Goal: Task Accomplishment & Management: Complete application form

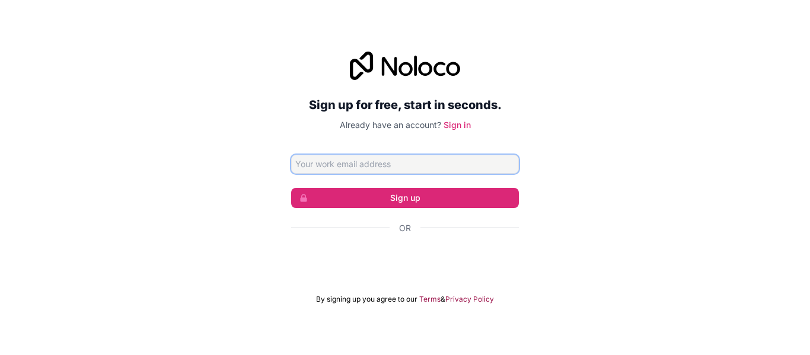
click at [440, 157] on input "Email address" at bounding box center [405, 164] width 228 height 19
type input "[EMAIL_ADDRESS][DOMAIN_NAME]"
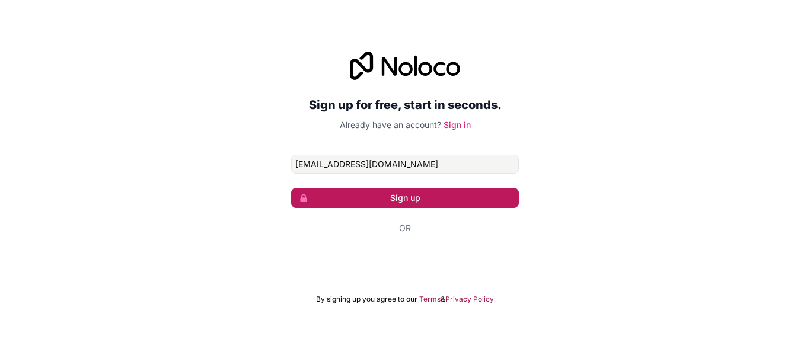
click at [424, 200] on button "Sign up" at bounding box center [405, 198] width 228 height 20
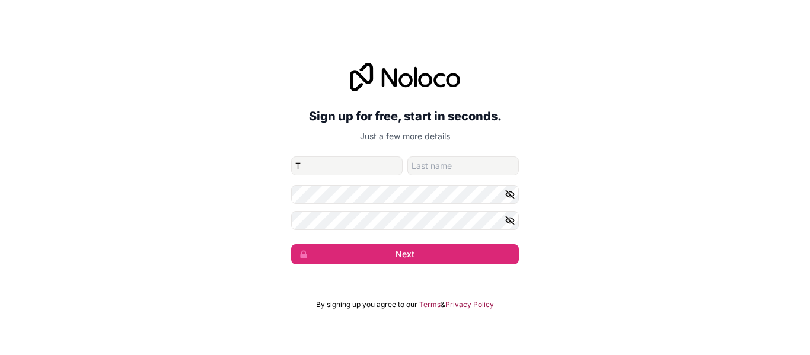
type input "Taimoor"
type input "Waris"
type input "[PERSON_NAME]"
click at [291, 244] on button "Next" at bounding box center [405, 254] width 228 height 20
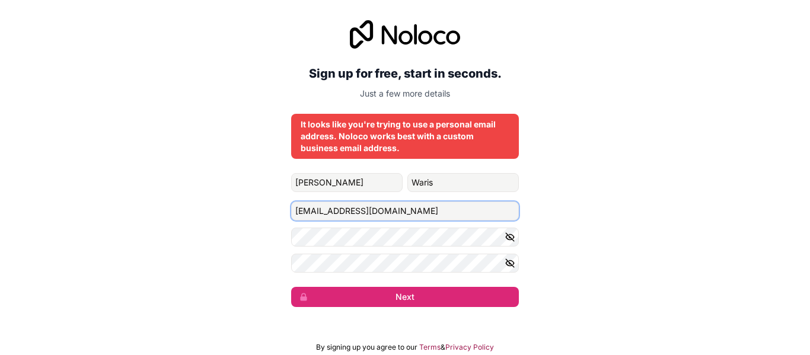
click at [393, 213] on input "[EMAIL_ADDRESS][DOMAIN_NAME]" at bounding box center [405, 211] width 228 height 19
paste input "[EMAIL_ADDRESS][DOMAIN_NAME]"
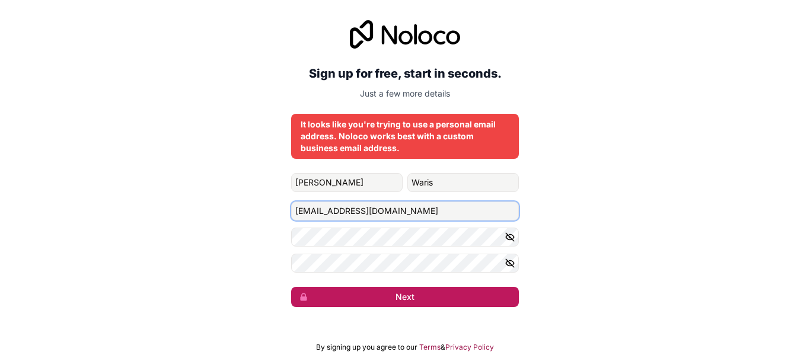
type input "[EMAIL_ADDRESS][DOMAIN_NAME]"
click at [374, 293] on button "Next" at bounding box center [405, 297] width 228 height 20
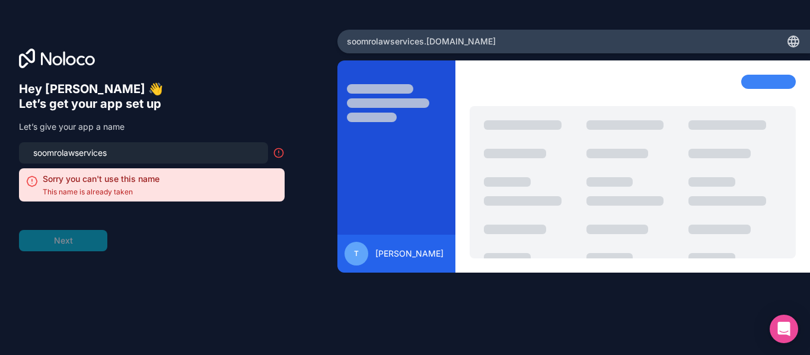
type input "soomrolawservice"
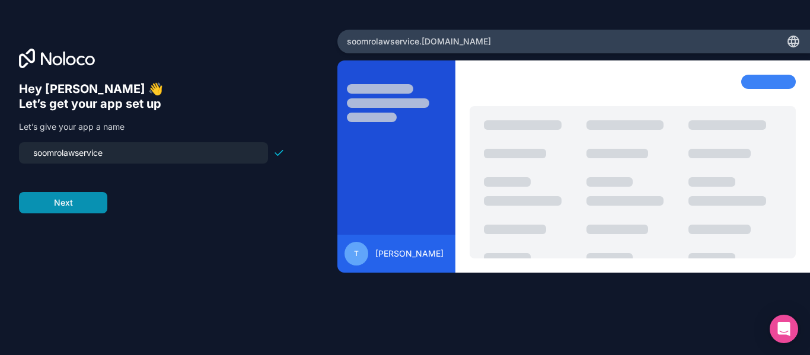
click at [88, 205] on button "Next" at bounding box center [63, 202] width 88 height 21
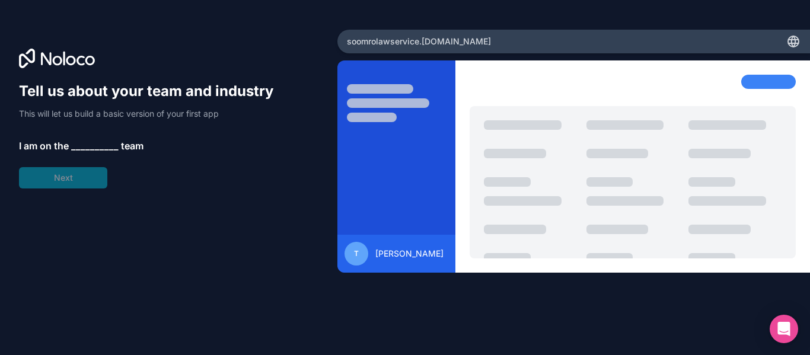
click at [114, 141] on span "__________" at bounding box center [94, 146] width 47 height 14
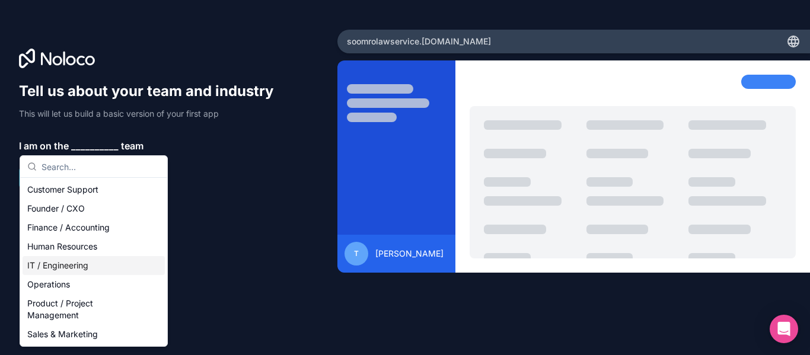
click at [58, 266] on div "IT / Engineering" at bounding box center [94, 265] width 142 height 19
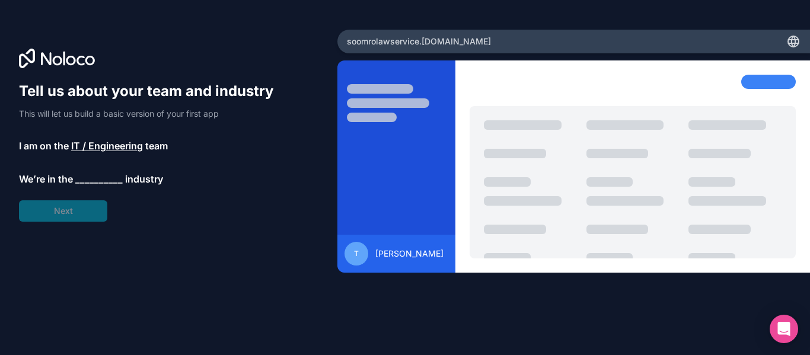
click at [95, 174] on span "__________" at bounding box center [98, 179] width 47 height 14
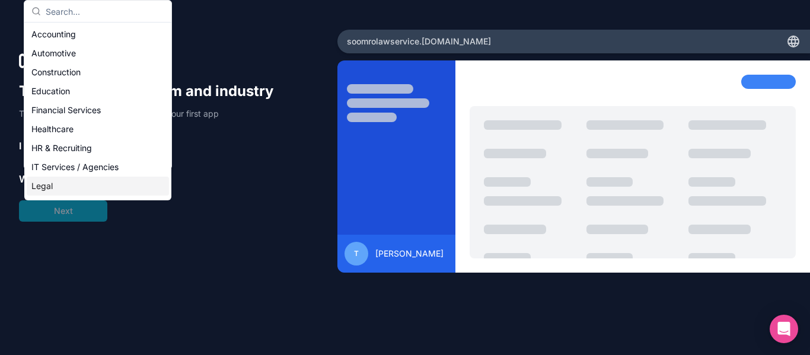
click at [88, 186] on div "Legal" at bounding box center [98, 186] width 142 height 19
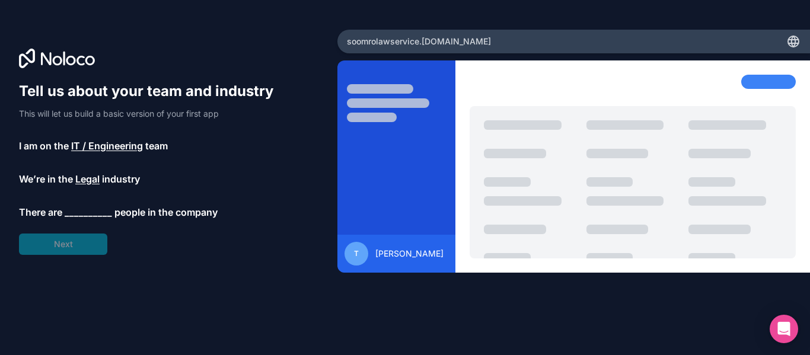
click at [85, 206] on span "__________" at bounding box center [88, 212] width 47 height 14
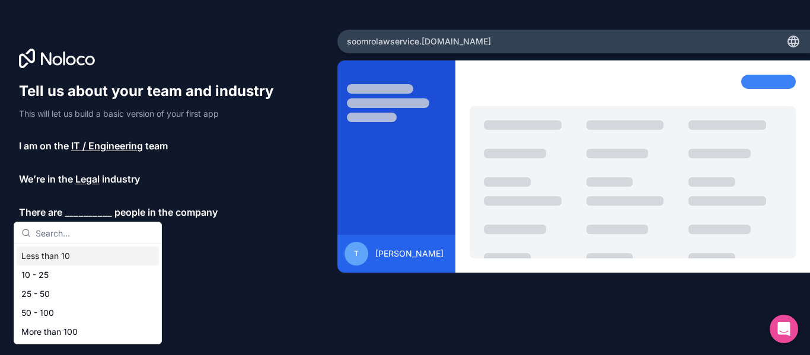
click at [77, 257] on div "Less than 10" at bounding box center [88, 256] width 142 height 19
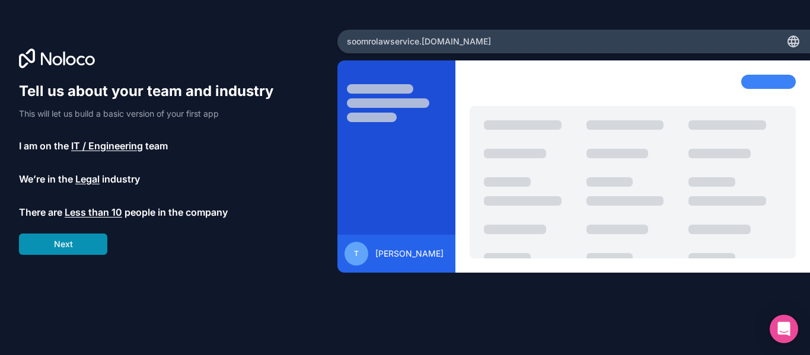
click at [97, 241] on button "Next" at bounding box center [63, 244] width 88 height 21
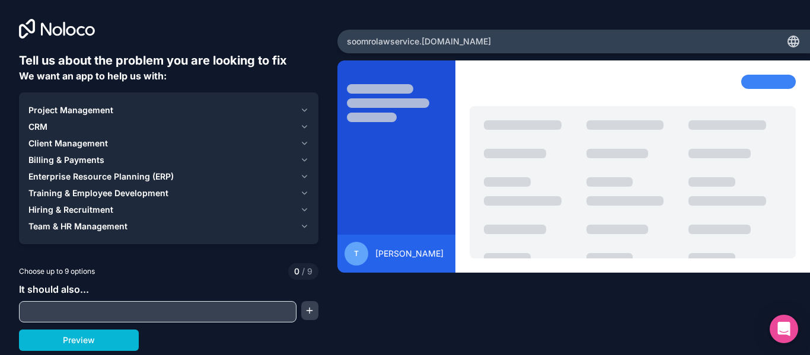
click at [93, 141] on span "Client Management" at bounding box center [67, 144] width 79 height 12
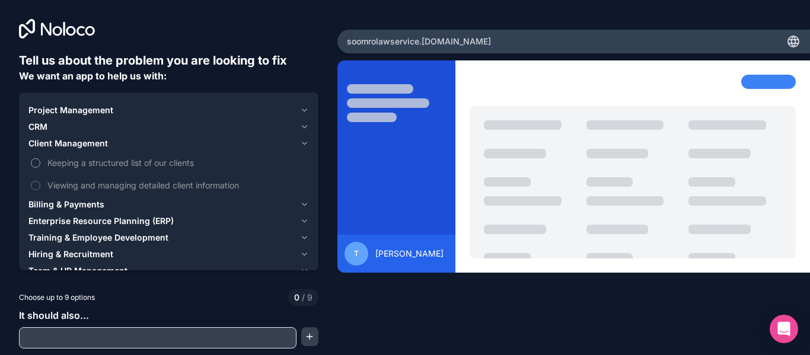
click at [86, 162] on span "Keeping a structured list of our clients" at bounding box center [176, 163] width 259 height 12
click at [40, 162] on button "Keeping a structured list of our clients" at bounding box center [35, 162] width 9 height 9
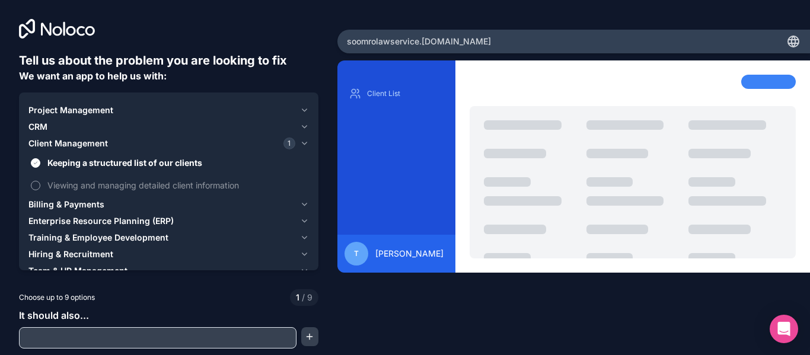
click at [81, 181] on span "Viewing and managing detailed client information" at bounding box center [176, 185] width 259 height 12
click at [40, 181] on button "Viewing and managing detailed client information" at bounding box center [35, 185] width 9 height 9
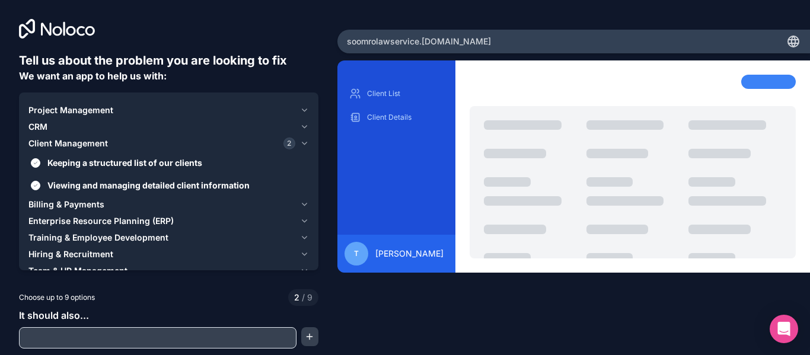
click at [75, 108] on span "Project Management" at bounding box center [70, 110] width 85 height 12
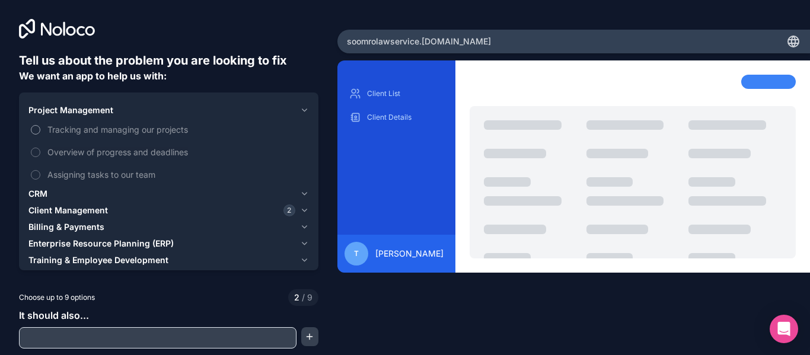
click at [85, 129] on span "Tracking and managing our projects" at bounding box center [176, 129] width 259 height 12
click at [40, 129] on button "Tracking and managing our projects" at bounding box center [35, 129] width 9 height 9
click at [92, 155] on span "Overview of progress and deadlines" at bounding box center [176, 152] width 259 height 12
click at [40, 155] on button "Overview of progress and deadlines" at bounding box center [35, 152] width 9 height 9
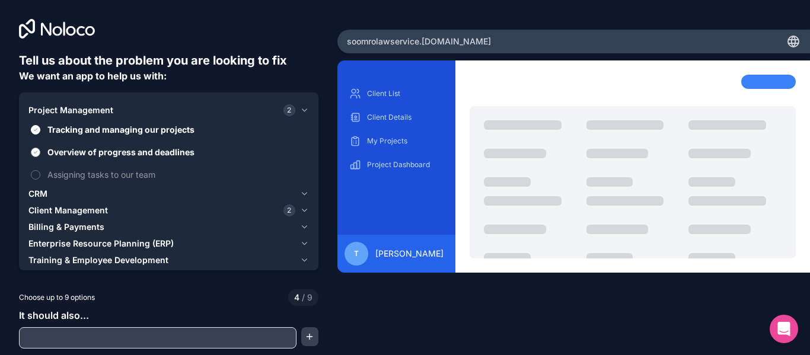
click at [92, 155] on span "Overview of progress and deadlines" at bounding box center [176, 152] width 259 height 12
click at [40, 155] on button "Overview of progress and deadlines" at bounding box center [35, 152] width 9 height 9
click at [123, 136] on label "Tracking and managing our projects" at bounding box center [168, 130] width 280 height 22
click at [40, 135] on button "Tracking and managing our projects" at bounding box center [35, 129] width 9 height 9
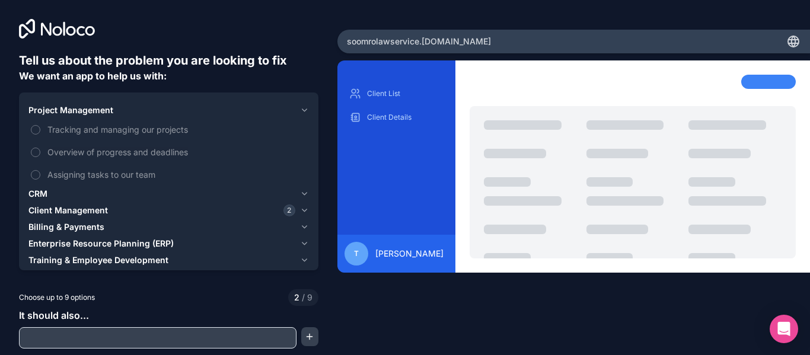
click at [116, 210] on div "Client Management 2" at bounding box center [161, 211] width 267 height 12
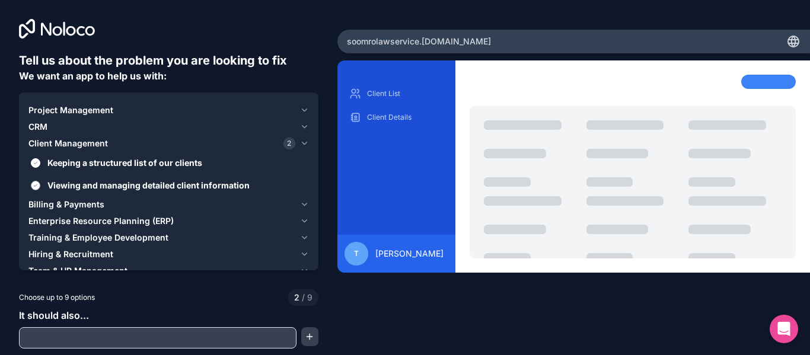
click at [85, 190] on span "Viewing and managing detailed client information" at bounding box center [176, 185] width 259 height 12
click at [40, 190] on button "Viewing and managing detailed client information" at bounding box center [35, 185] width 9 height 9
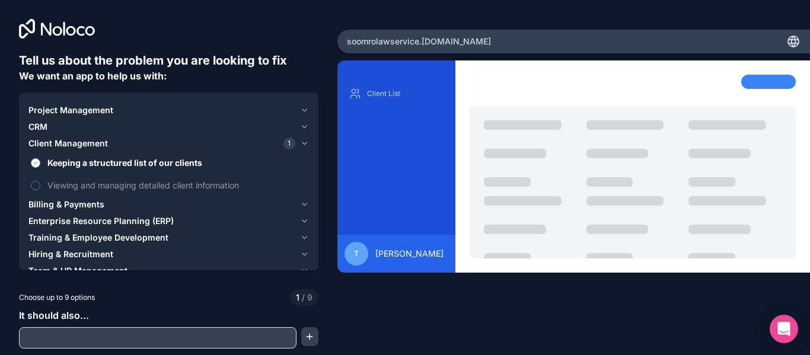
click at [154, 158] on span "Keeping a structured list of our clients" at bounding box center [176, 163] width 259 height 12
click at [40, 158] on button "Keeping a structured list of our clients" at bounding box center [35, 162] width 9 height 9
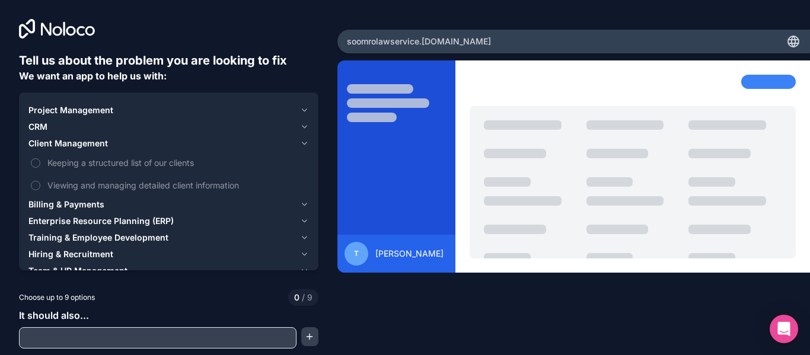
click at [237, 110] on div "Project Management" at bounding box center [161, 110] width 267 height 12
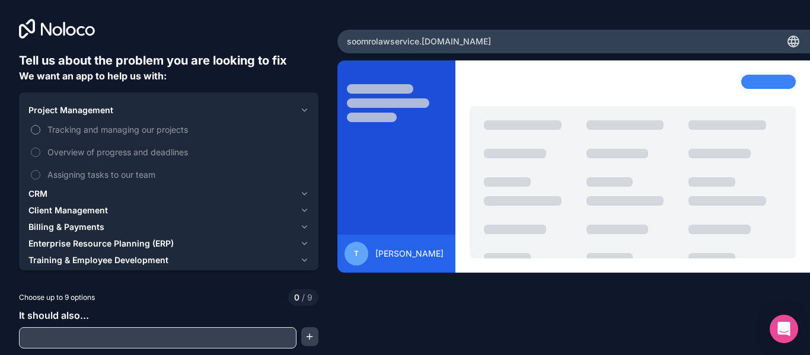
click at [154, 128] on span "Tracking and managing our projects" at bounding box center [176, 129] width 259 height 12
click at [40, 128] on button "Tracking and managing our projects" at bounding box center [35, 129] width 9 height 9
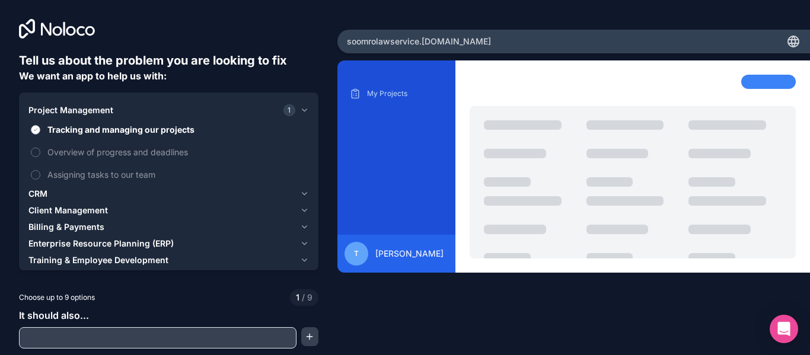
click at [154, 128] on span "Tracking and managing our projects" at bounding box center [176, 129] width 259 height 12
click at [40, 128] on button "Tracking and managing our projects" at bounding box center [35, 129] width 9 height 9
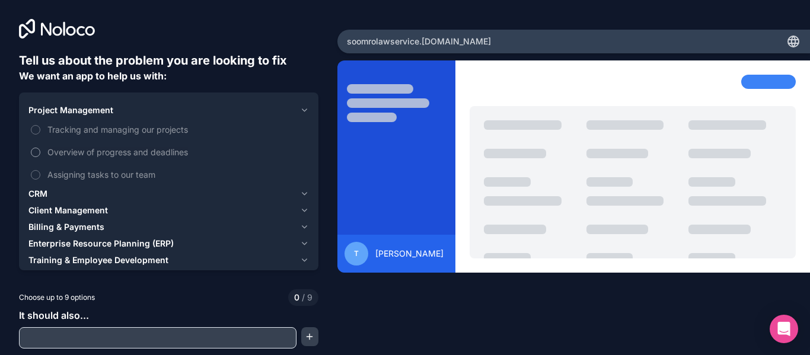
click at [136, 150] on span "Overview of progress and deadlines" at bounding box center [176, 152] width 259 height 12
click at [40, 150] on button "Overview of progress and deadlines" at bounding box center [35, 152] width 9 height 9
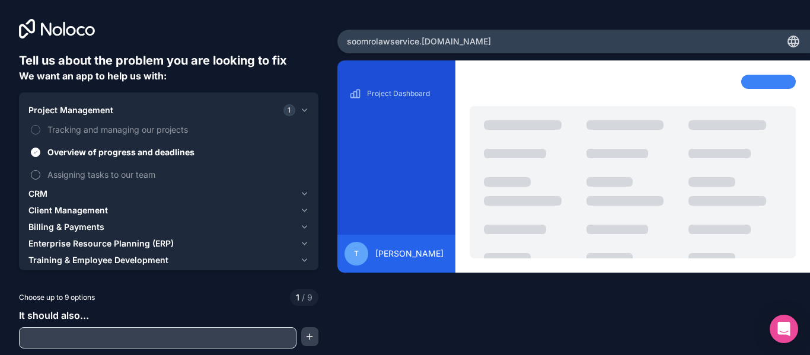
click at [94, 177] on span "Assigning tasks to our team" at bounding box center [176, 174] width 259 height 12
click at [40, 177] on button "Assigning tasks to our team" at bounding box center [35, 174] width 9 height 9
click at [100, 196] on div "CRM" at bounding box center [161, 194] width 267 height 12
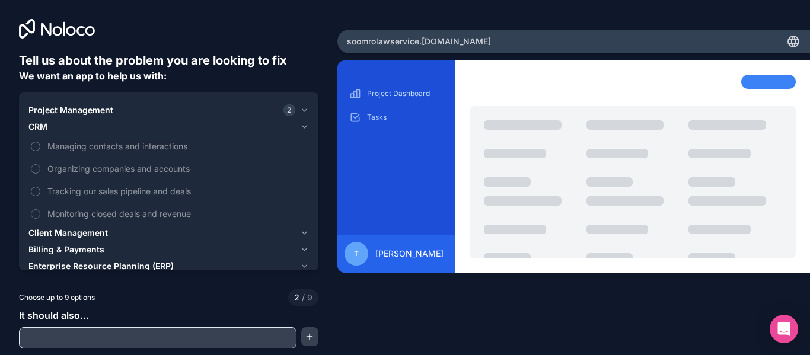
click at [161, 234] on div "Client Management" at bounding box center [161, 233] width 267 height 12
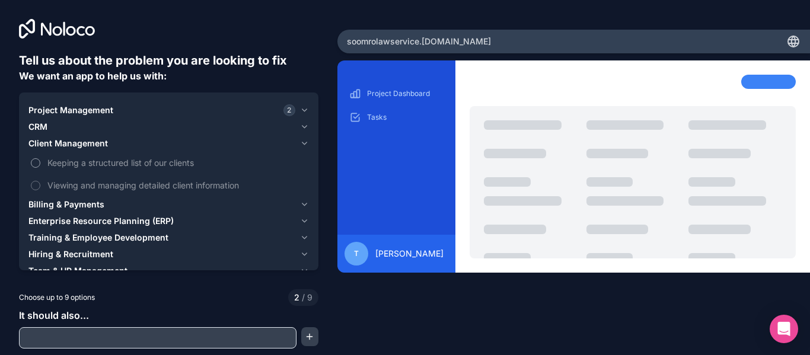
click at [175, 169] on label "Keeping a structured list of our clients" at bounding box center [168, 163] width 280 height 22
click at [40, 168] on button "Keeping a structured list of our clients" at bounding box center [35, 162] width 9 height 9
click at [177, 186] on span "Viewing and managing detailed client information" at bounding box center [176, 185] width 259 height 12
click at [40, 186] on button "Viewing and managing detailed client information" at bounding box center [35, 185] width 9 height 9
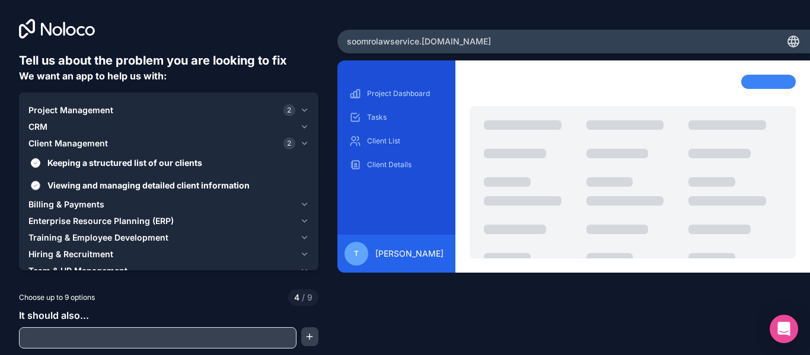
click at [177, 186] on span "Viewing and managing detailed client information" at bounding box center [176, 185] width 259 height 12
click at [40, 186] on button "Viewing and managing detailed client information" at bounding box center [35, 185] width 9 height 9
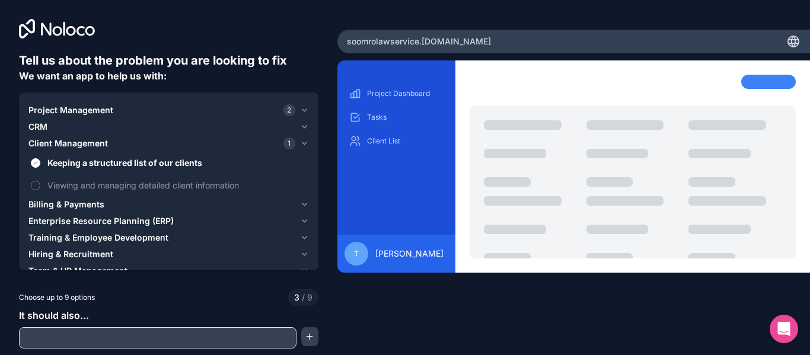
click at [209, 199] on div "Billing & Payments" at bounding box center [161, 205] width 267 height 12
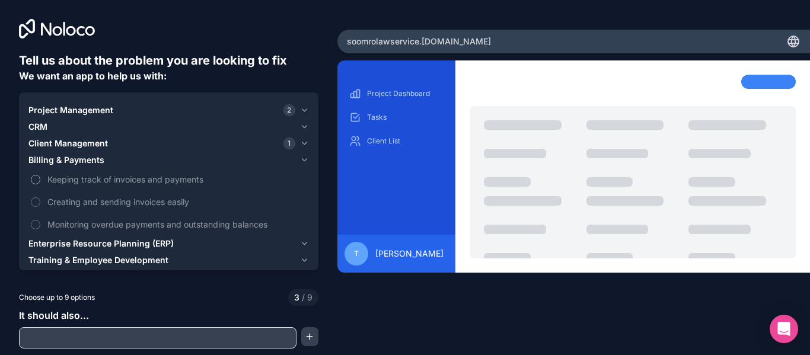
click at [162, 182] on span "Keeping track of invoices and payments" at bounding box center [176, 179] width 259 height 12
click at [40, 182] on button "Keeping track of invoices and payments" at bounding box center [35, 179] width 9 height 9
click at [170, 201] on span "Creating and sending invoices easily" at bounding box center [176, 202] width 259 height 12
click at [40, 201] on button "Creating and sending invoices easily" at bounding box center [35, 201] width 9 height 9
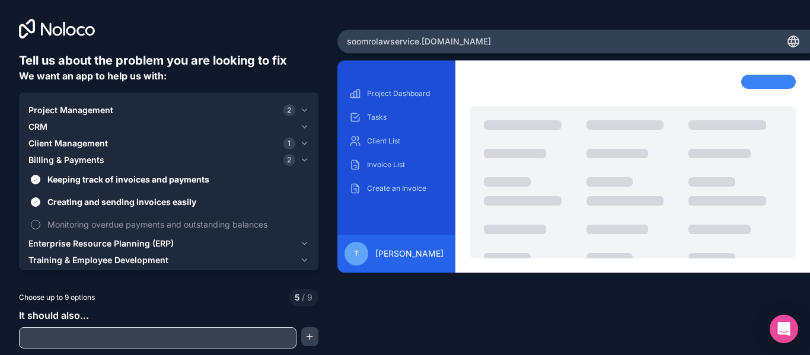
click at [191, 222] on span "Monitoring overdue payments and outstanding balances" at bounding box center [176, 224] width 259 height 12
click at [40, 222] on button "Monitoring overdue payments and outstanding balances" at bounding box center [35, 224] width 9 height 9
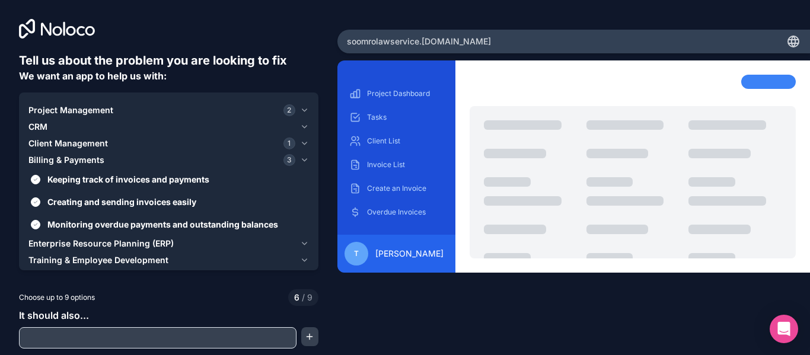
click at [76, 144] on span "Client Management" at bounding box center [67, 144] width 79 height 12
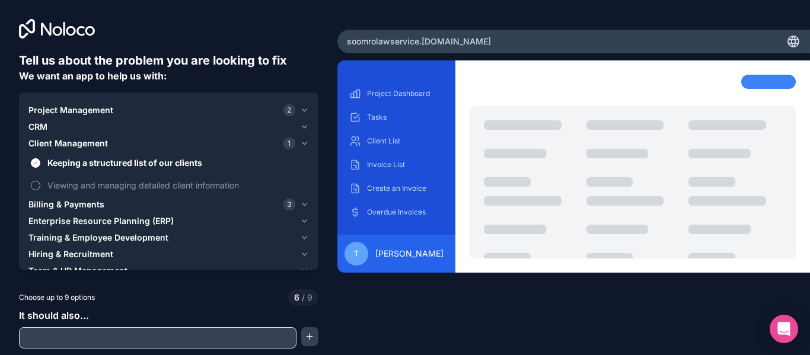
click at [94, 185] on span "Viewing and managing detailed client information" at bounding box center [176, 185] width 259 height 12
click at [40, 185] on button "Viewing and managing detailed client information" at bounding box center [35, 185] width 9 height 9
click at [300, 146] on icon "button" at bounding box center [304, 143] width 9 height 9
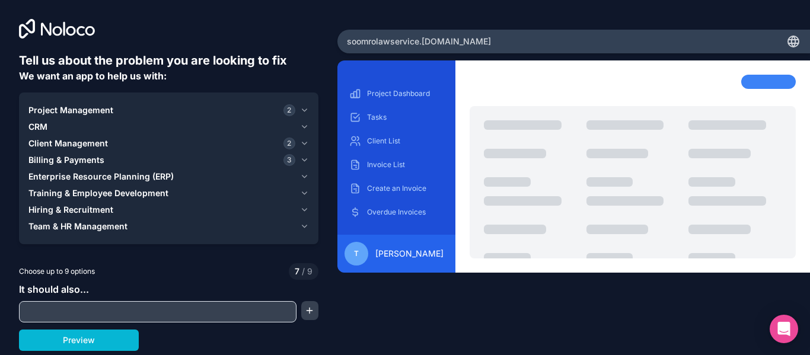
click at [302, 174] on icon "button" at bounding box center [304, 176] width 9 height 9
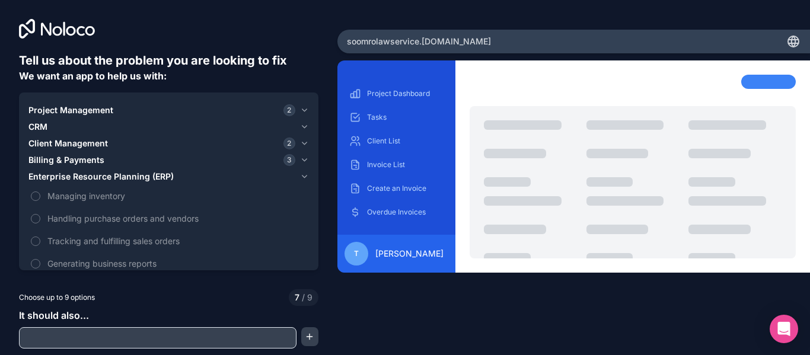
click at [288, 180] on div "Enterprise Resource Planning (ERP)" at bounding box center [161, 177] width 267 height 12
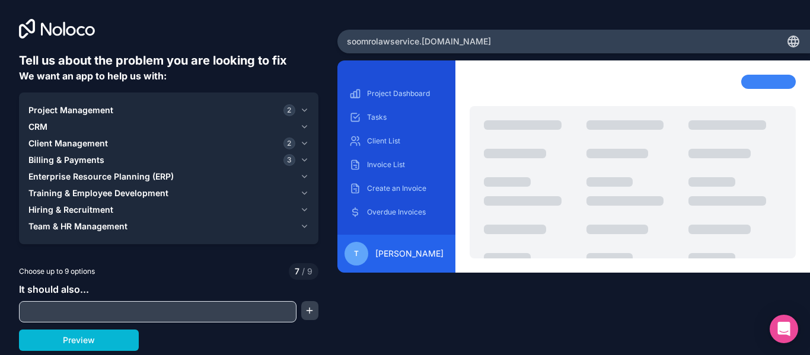
click at [288, 197] on div "Training & Employee Development" at bounding box center [161, 193] width 267 height 12
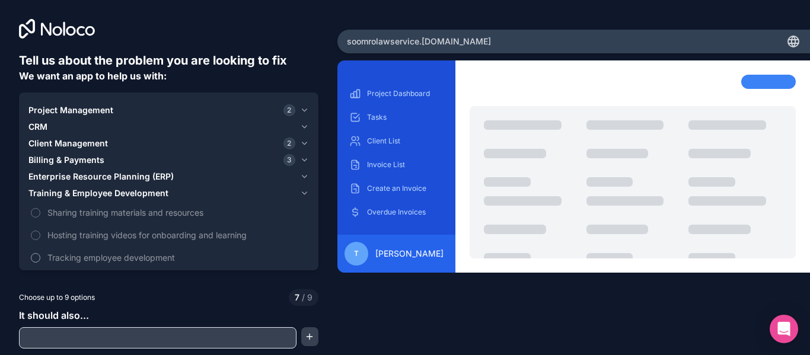
click at [156, 256] on span "Tracking employee development" at bounding box center [176, 257] width 259 height 12
click at [40, 256] on button "Tracking employee development" at bounding box center [35, 257] width 9 height 9
click at [304, 192] on icon "button" at bounding box center [304, 193] width 9 height 9
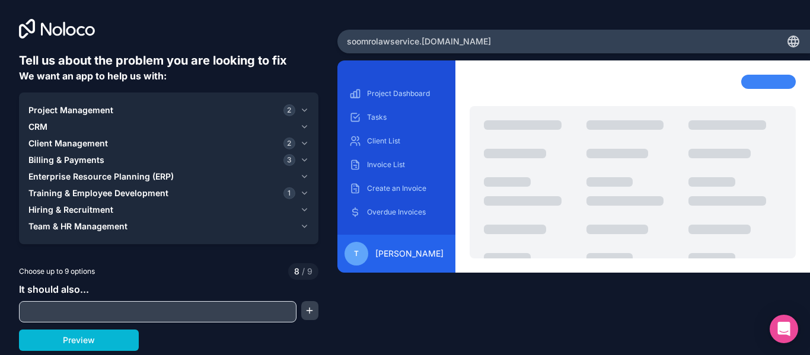
click at [259, 209] on div "Hiring & Recruitment" at bounding box center [161, 210] width 267 height 12
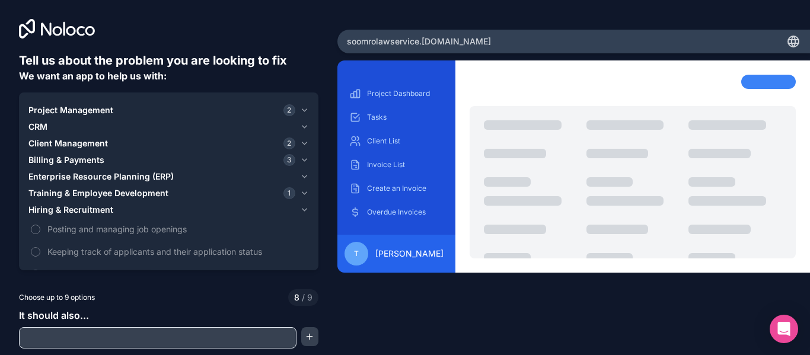
click at [259, 209] on div "Hiring & Recruitment" at bounding box center [161, 210] width 267 height 12
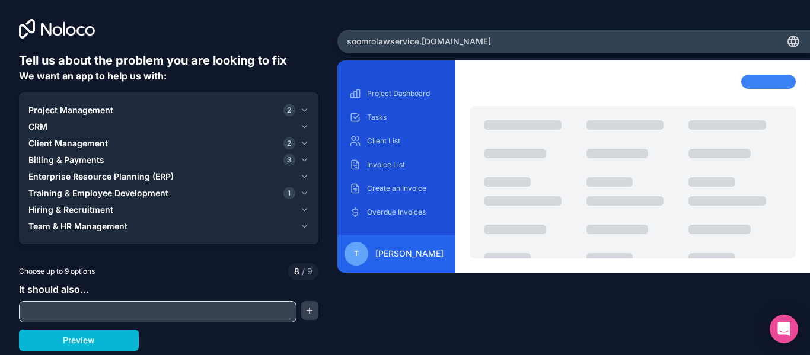
click at [256, 226] on div "Team & HR Management" at bounding box center [161, 227] width 267 height 12
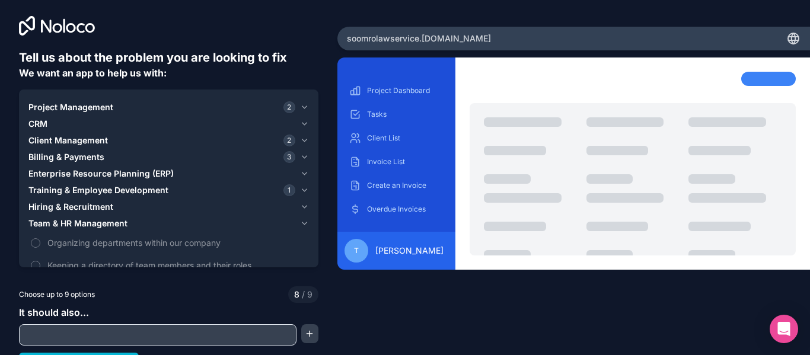
scroll to position [22, 0]
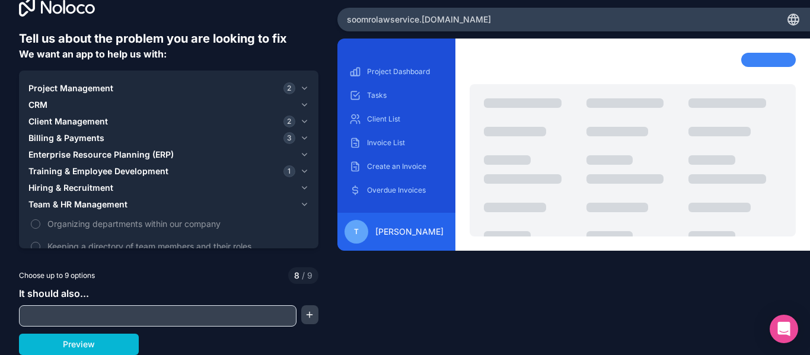
click at [297, 205] on button "Team & HR Management" at bounding box center [168, 204] width 280 height 17
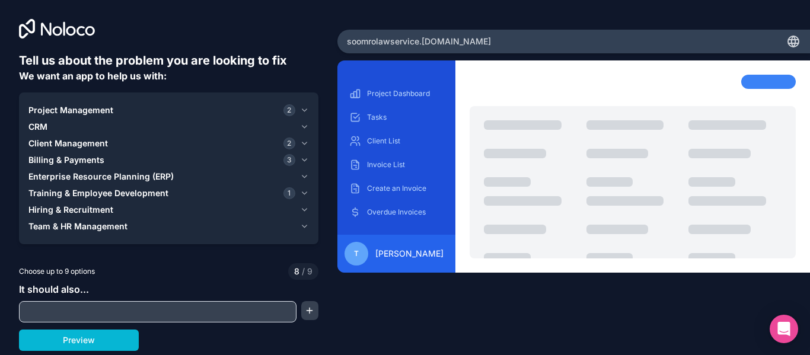
scroll to position [0, 0]
click at [94, 339] on button "Preview" at bounding box center [79, 340] width 120 height 21
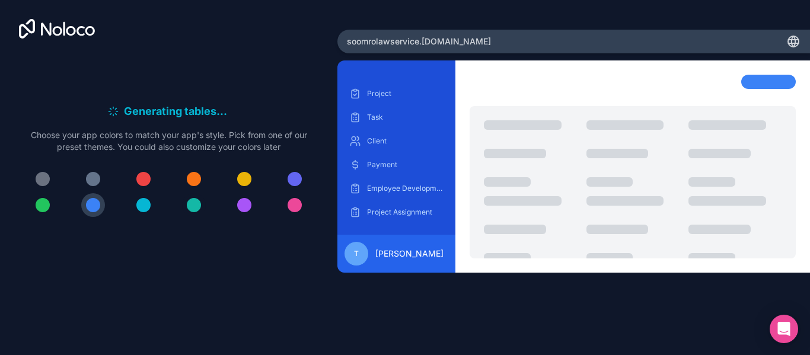
click at [194, 205] on div at bounding box center [194, 205] width 14 height 14
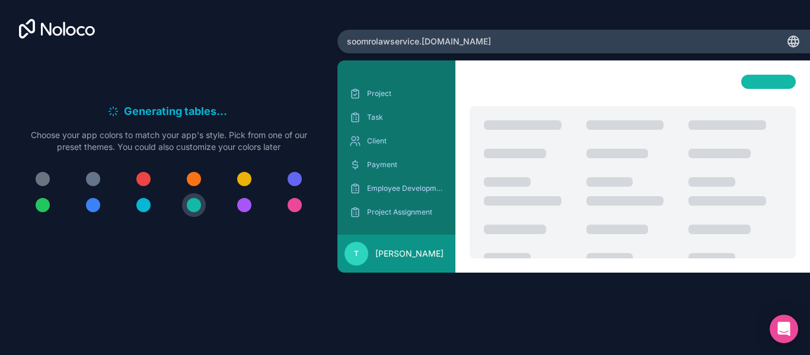
click at [197, 179] on div at bounding box center [194, 179] width 14 height 14
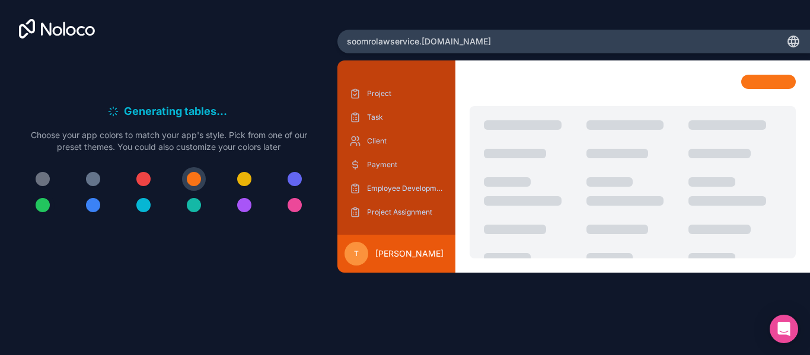
click at [41, 203] on div at bounding box center [43, 205] width 14 height 14
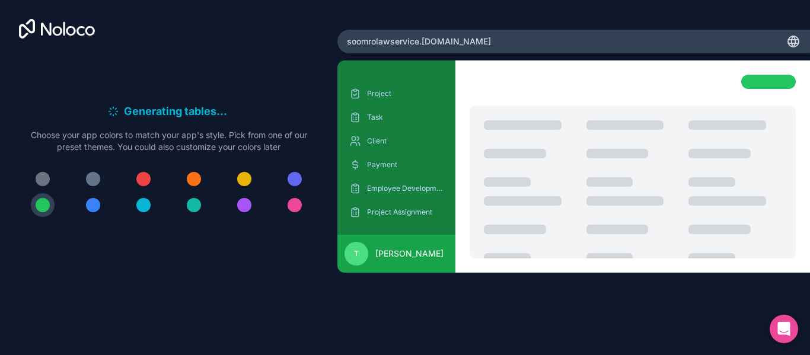
click at [90, 177] on div at bounding box center [93, 179] width 14 height 14
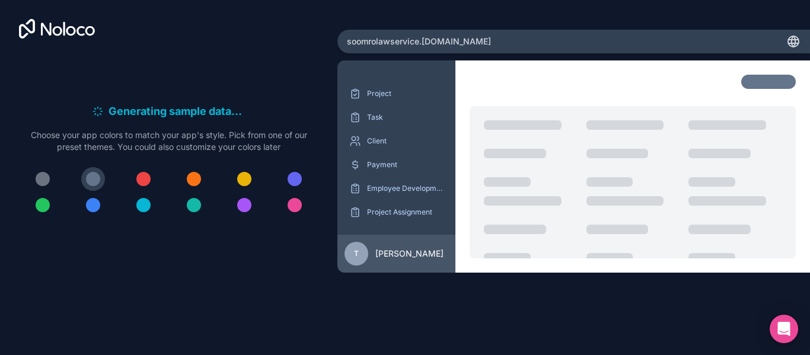
click at [293, 180] on div at bounding box center [295, 179] width 14 height 14
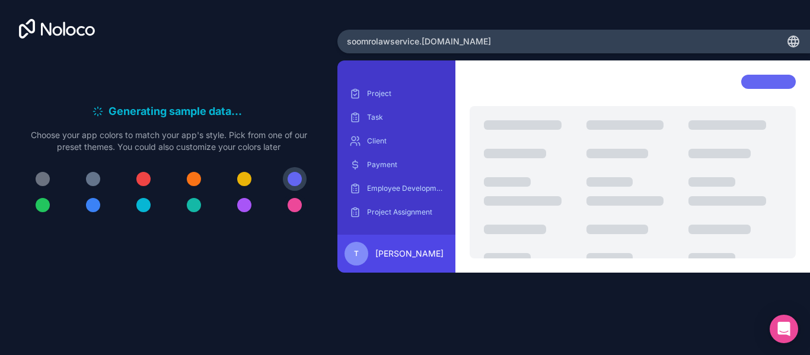
click at [299, 202] on div at bounding box center [295, 205] width 14 height 14
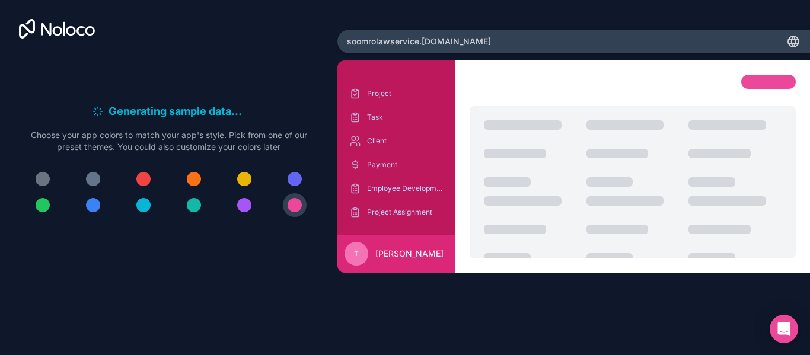
click at [241, 181] on div at bounding box center [244, 179] width 14 height 14
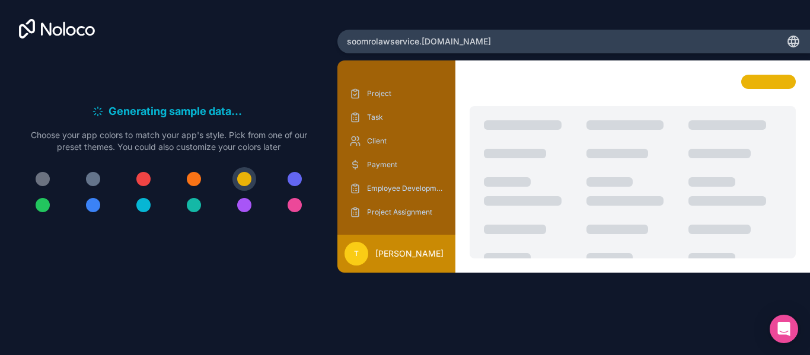
click at [795, 42] on icon at bounding box center [795, 41] width 2 height 11
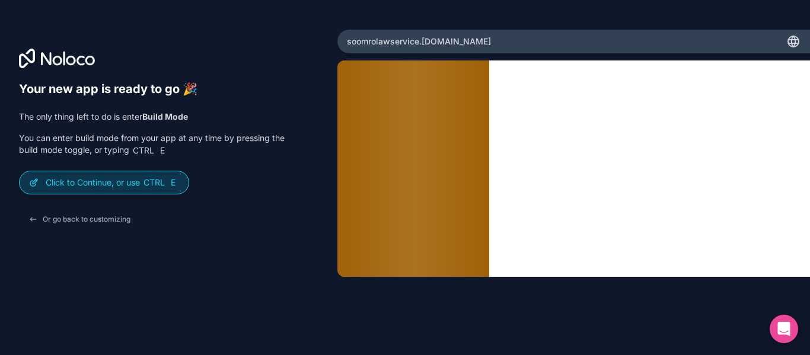
click at [155, 180] on span "Ctrl" at bounding box center [154, 182] width 24 height 11
click at [76, 185] on p "Click to Continue, or use Ctrl E" at bounding box center [112, 183] width 133 height 12
